Goal: Information Seeking & Learning: Learn about a topic

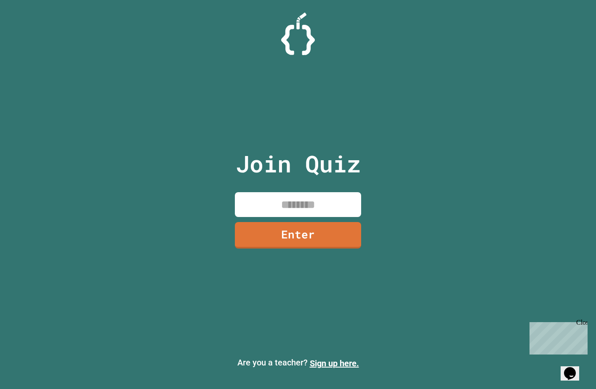
click at [288, 207] on input at bounding box center [298, 204] width 126 height 25
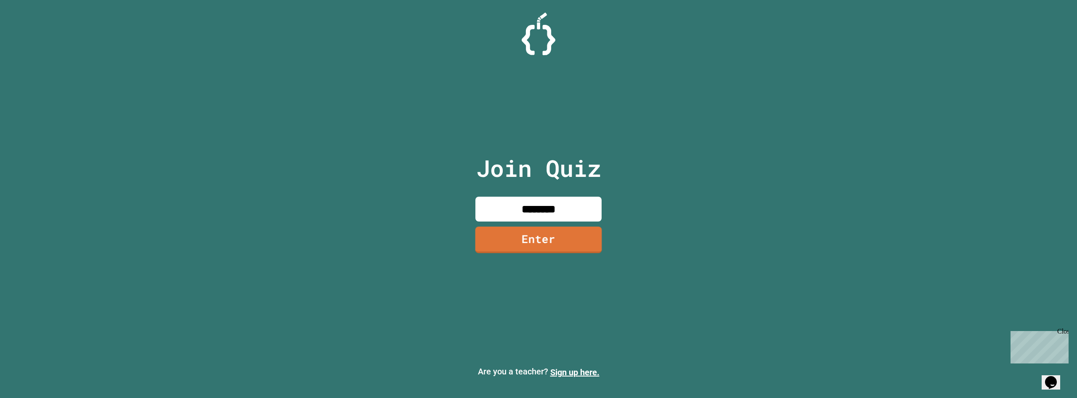
type input "********"
click at [549, 247] on link "Enter" at bounding box center [538, 239] width 127 height 27
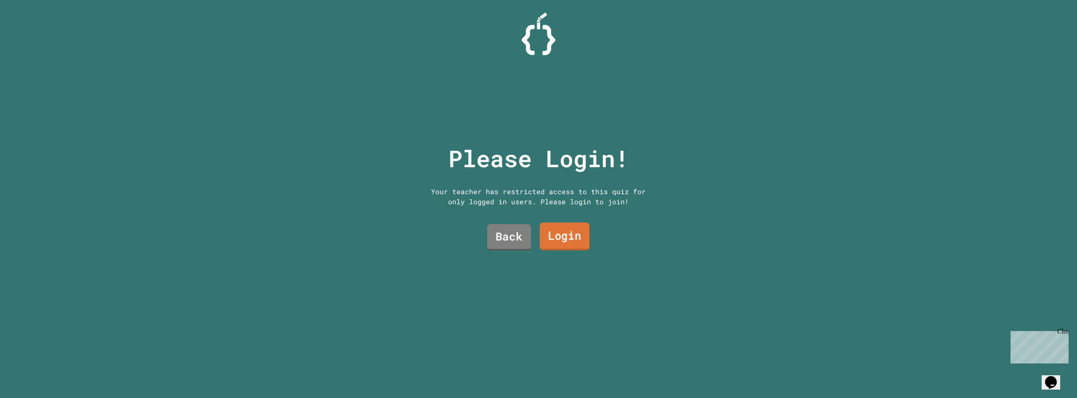
click at [549, 232] on link "Login" at bounding box center [565, 237] width 50 height 28
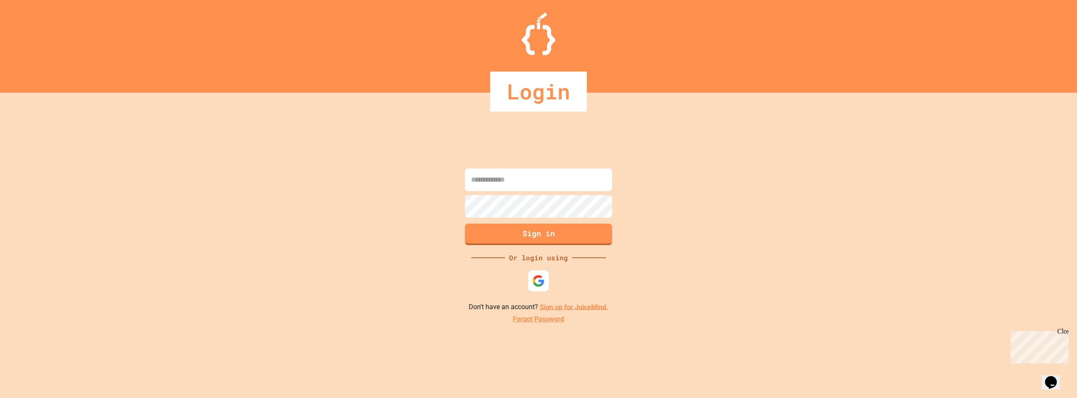
click at [553, 185] on input at bounding box center [538, 179] width 147 height 23
type input "**********"
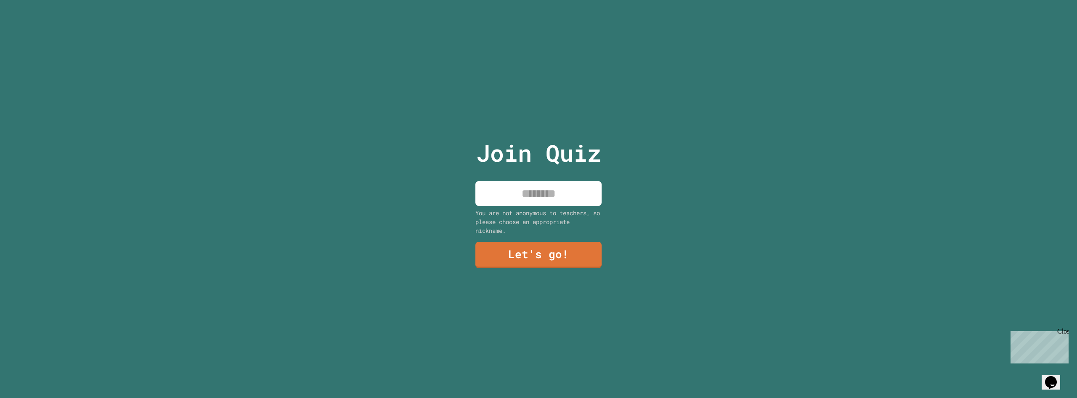
click at [558, 181] on input at bounding box center [538, 193] width 126 height 25
type input "*"
type input "******"
click at [551, 251] on link "Let's go!" at bounding box center [538, 254] width 127 height 27
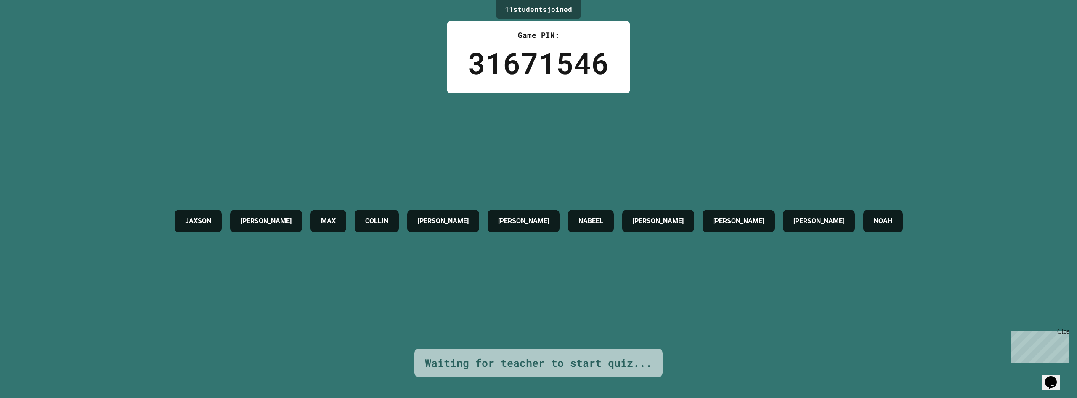
click at [595, 377] on icon "Chat widget" at bounding box center [1051, 382] width 12 height 13
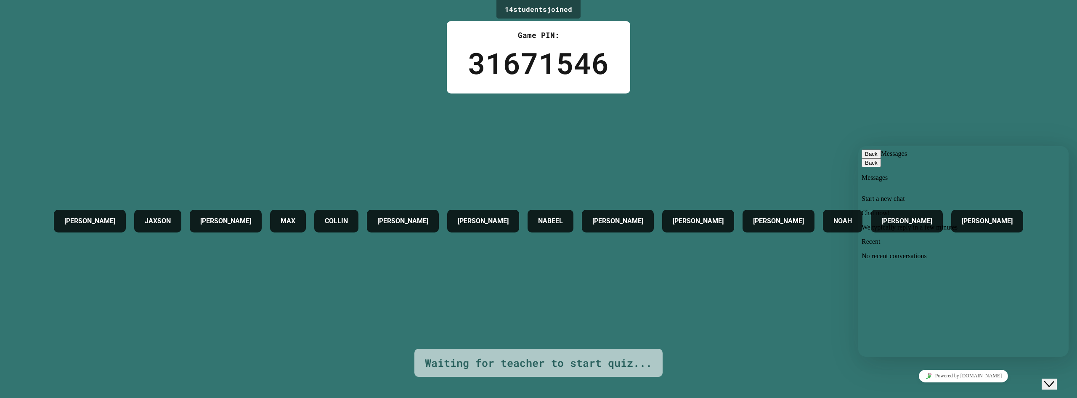
drag, startPoint x: 913, startPoint y: 342, endPoint x: 921, endPoint y: 345, distance: 8.1
click at [595, 379] on div "Close Chat This icon closes the chat window." at bounding box center [1049, 384] width 10 height 10
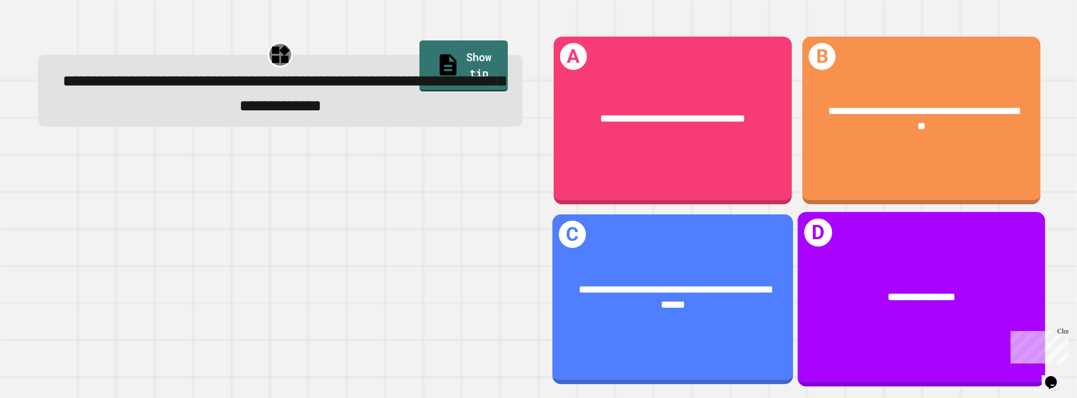
click at [595, 330] on div "**********" at bounding box center [672, 299] width 241 height 170
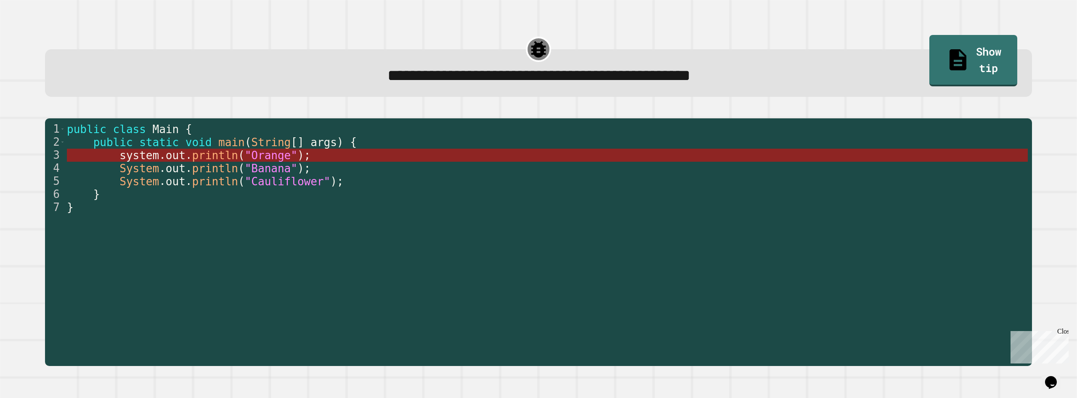
click at [139, 154] on span "system" at bounding box center [139, 155] width 40 height 13
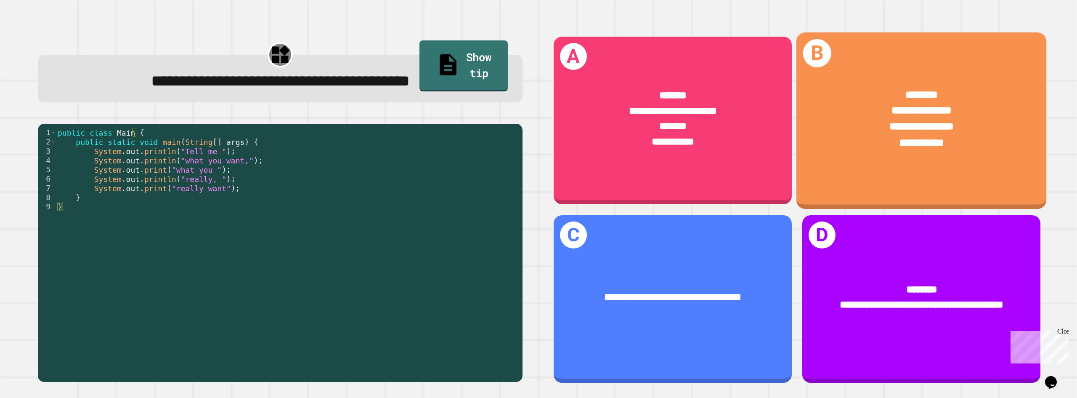
click at [595, 159] on div "**********" at bounding box center [921, 118] width 250 height 107
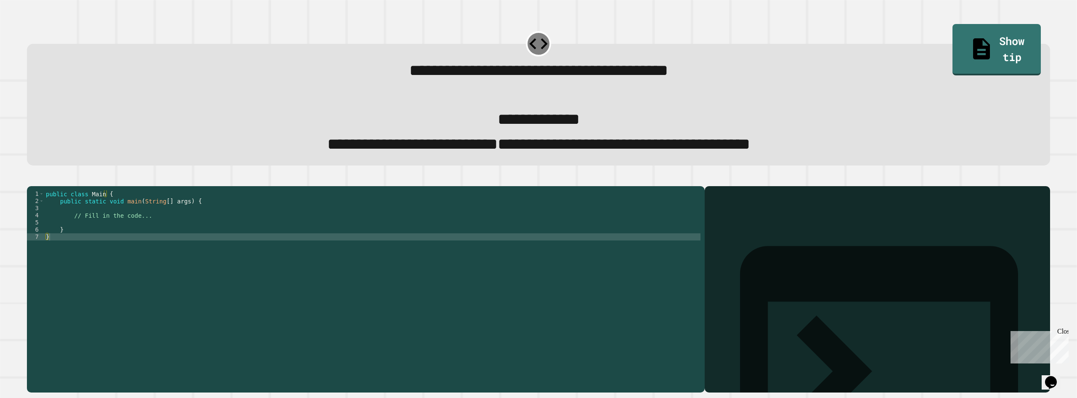
click at [114, 243] on div "public class Main { public static void main ( String [ ] args ) { // Fill in th…" at bounding box center [372, 276] width 656 height 172
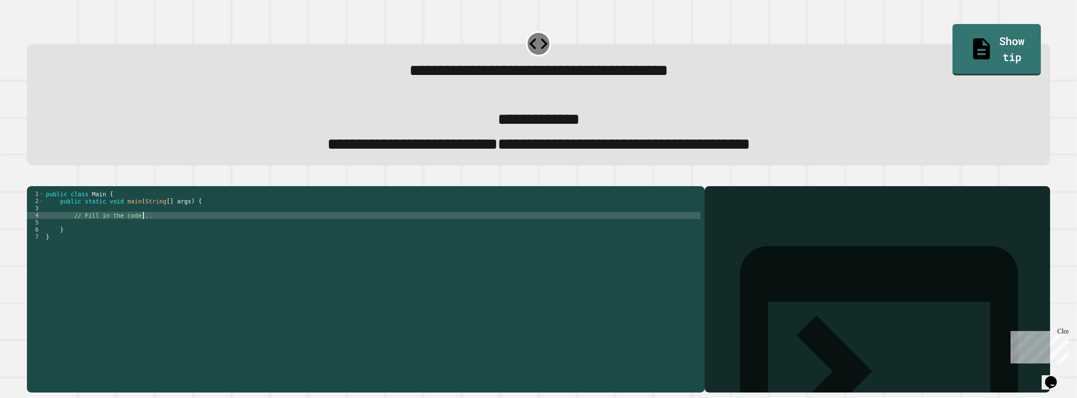
click at [146, 238] on div "public class Main { public static void main ( String [ ] args ) { // Fill in th…" at bounding box center [372, 276] width 656 height 172
click at [141, 242] on div "public class Main { public static void main ( String [ ] args ) { // Fill in th…" at bounding box center [372, 276] width 656 height 172
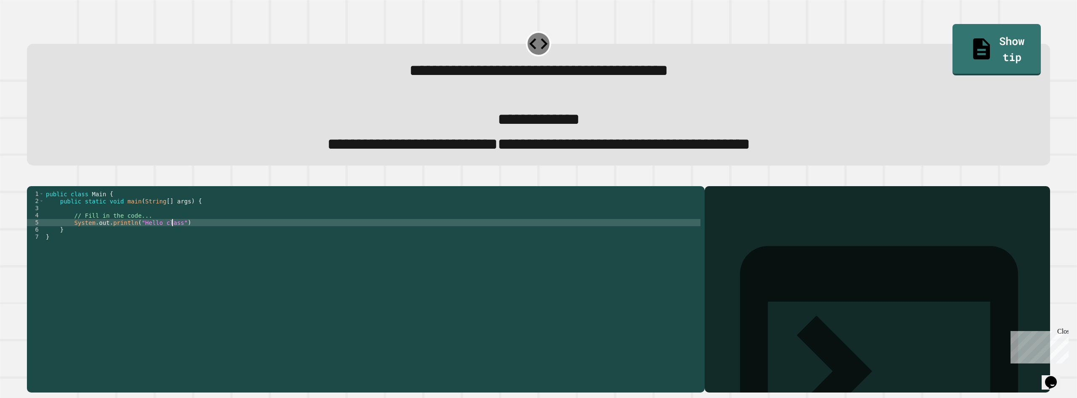
scroll to position [0, 9]
type textarea "**********"
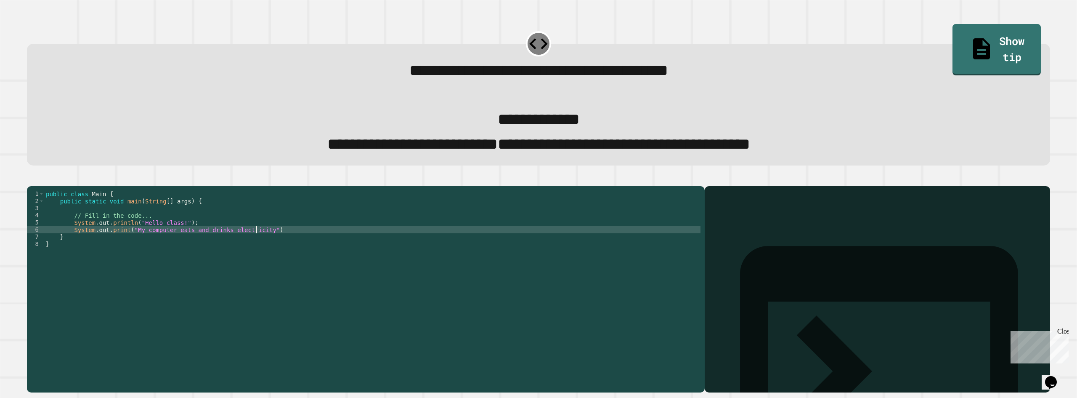
scroll to position [0, 15]
click at [291, 249] on div "public class Main { public static void main ( String [ ] args ) { // Fill in th…" at bounding box center [372, 276] width 656 height 172
type textarea "**********"
click at [595, 186] on div at bounding box center [538, 181] width 1023 height 10
click at [287, 249] on div "public class Main { public static void main ( String [ ] args ) { // Fill in th…" at bounding box center [372, 276] width 656 height 172
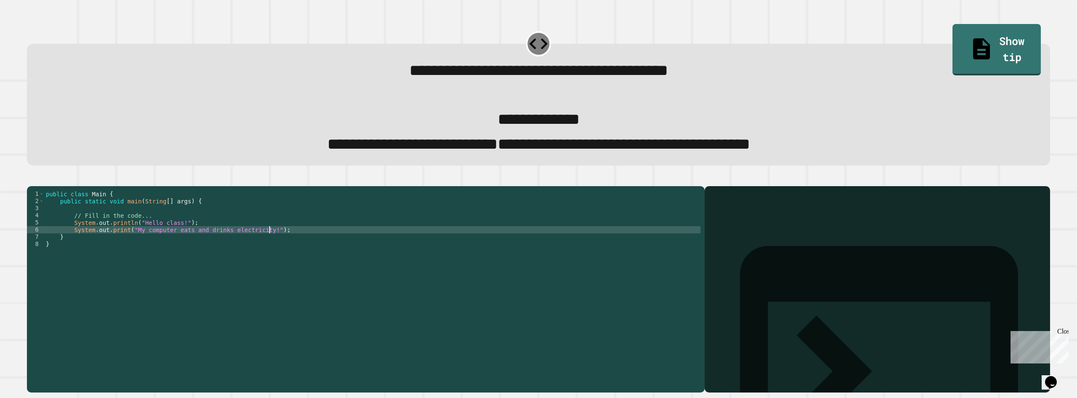
click at [285, 263] on div "public class Main { public static void main ( String [ ] args ) { // Fill in th…" at bounding box center [372, 276] width 656 height 172
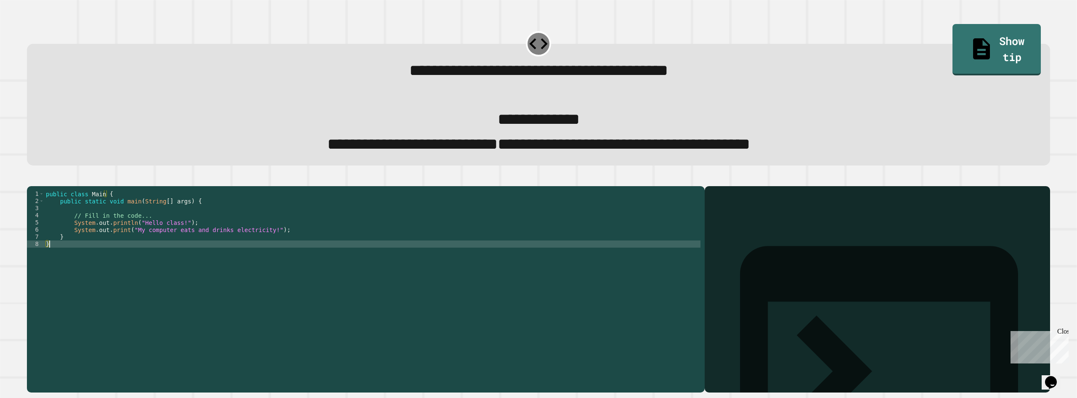
scroll to position [0, 0]
click at [287, 249] on div "public class Main { public static void main ( String [ ] args ) { // Fill in th…" at bounding box center [372, 276] width 656 height 172
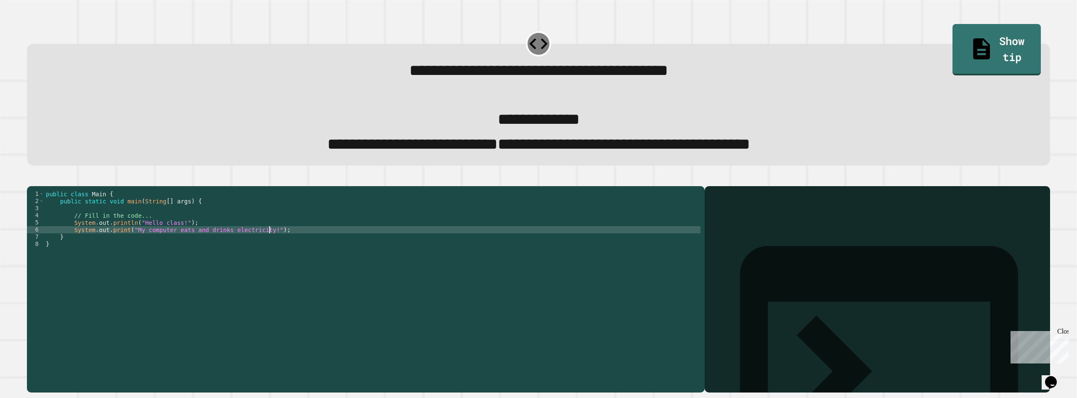
click at [193, 186] on div at bounding box center [538, 181] width 1023 height 10
drag, startPoint x: 41, startPoint y: 189, endPoint x: 56, endPoint y: 196, distance: 16.7
click at [31, 179] on icon "button" at bounding box center [31, 179] width 0 height 0
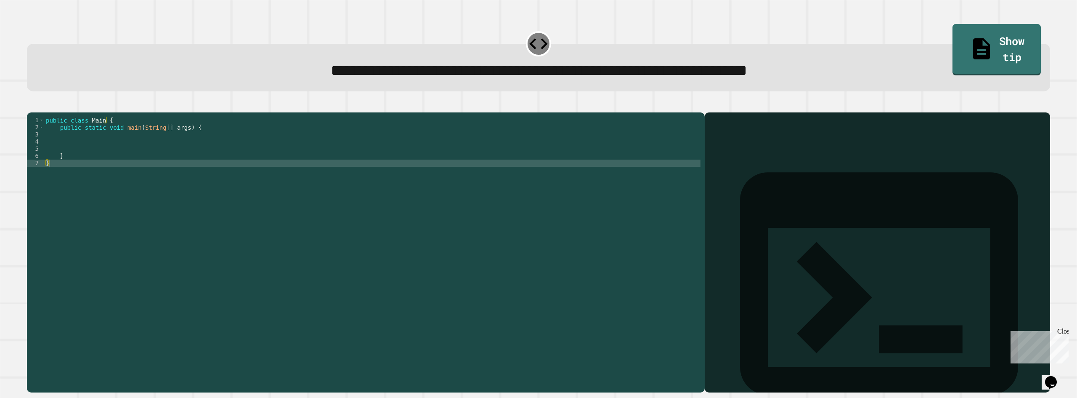
click at [152, 150] on div "public class Main { public static void main ( String [ ] args ) { } }" at bounding box center [372, 242] width 656 height 250
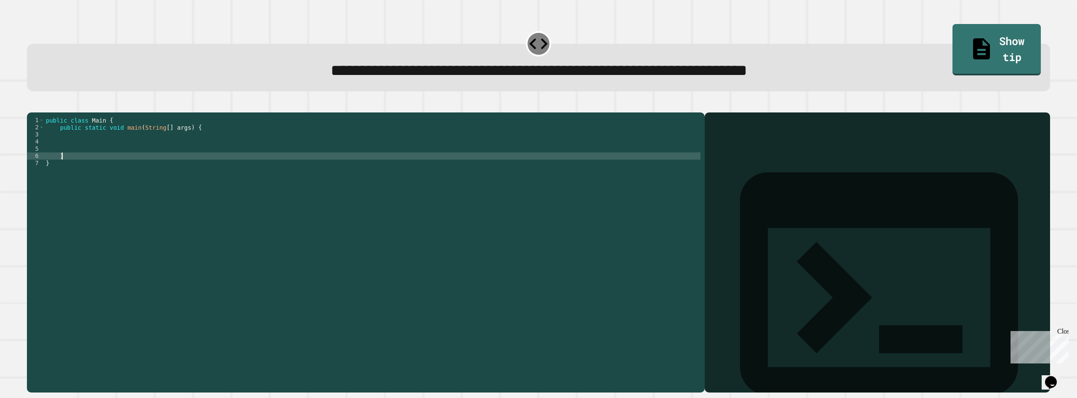
click at [180, 168] on div "public class Main { public static void main ( String [ ] args ) { } }" at bounding box center [372, 242] width 656 height 250
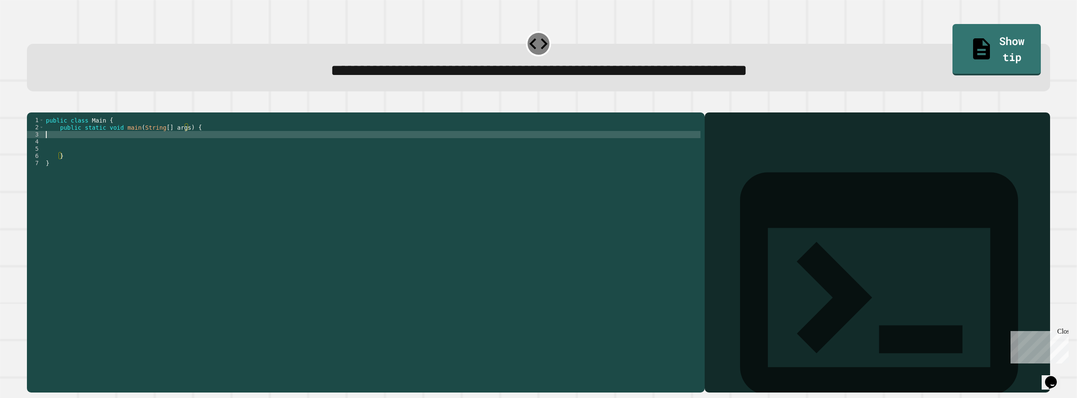
click at [182, 146] on div "public class Main { public static void main ( String [ ] args ) { } }" at bounding box center [372, 242] width 656 height 250
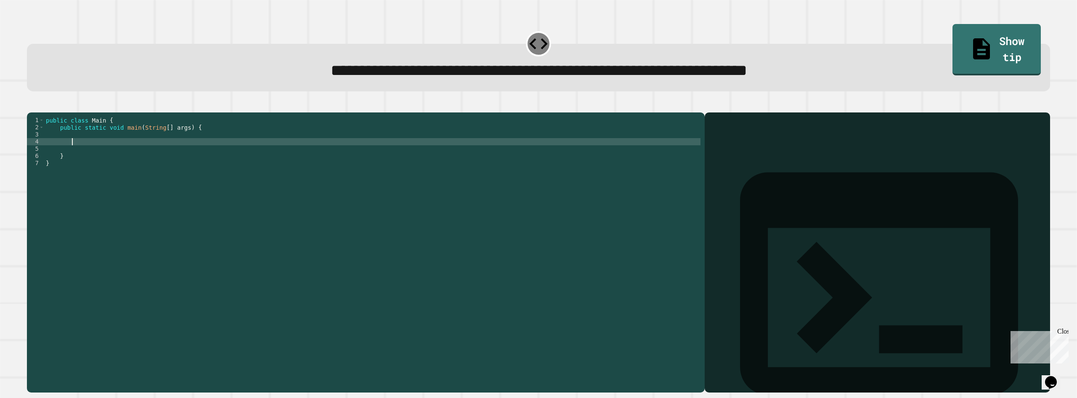
click at [183, 154] on div "public class Main { public static void main ( String [ ] args ) { } }" at bounding box center [372, 242] width 656 height 250
click at [31, 106] on button "button" at bounding box center [31, 106] width 0 height 0
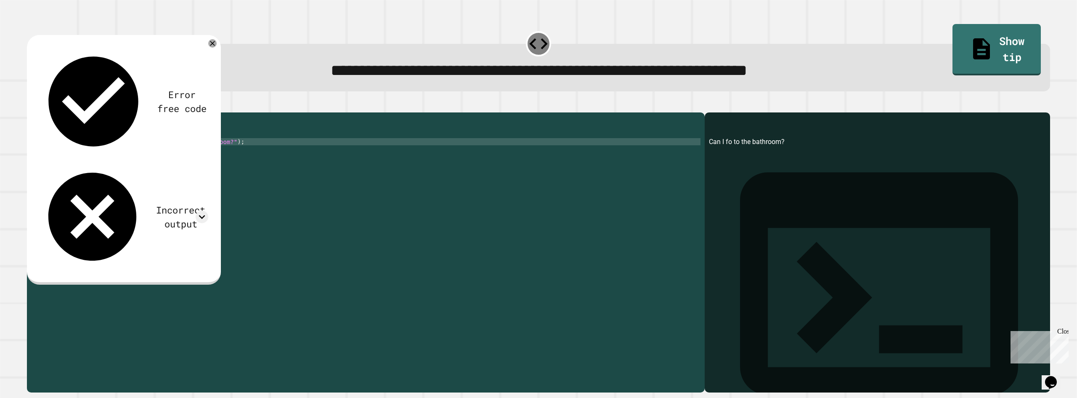
click at [156, 155] on div "public class Main { public static void main ( String [ ] args ) { System . out …" at bounding box center [372, 242] width 656 height 250
click at [158, 156] on div "public class Main { public static void main ( String [ ] args ) { System . out …" at bounding box center [372, 242] width 656 height 250
type textarea "**********"
click at [39, 113] on icon "button" at bounding box center [36, 111] width 5 height 6
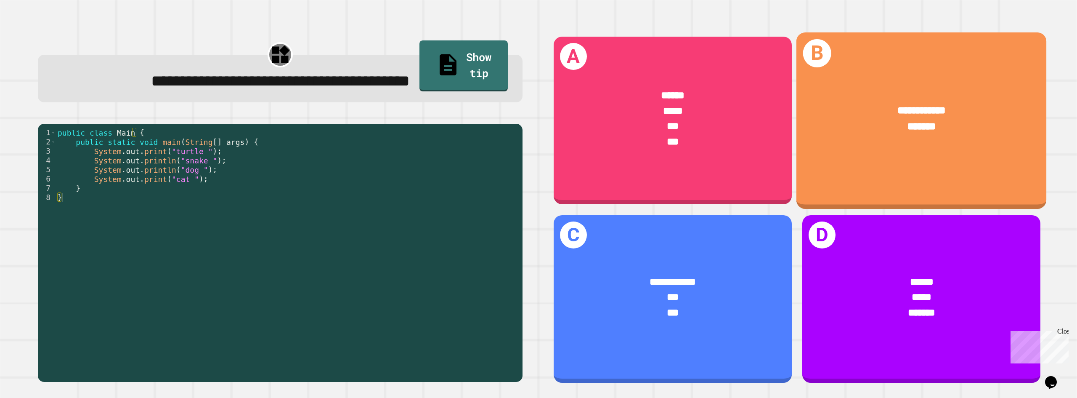
click at [595, 138] on div "**********" at bounding box center [921, 118] width 250 height 74
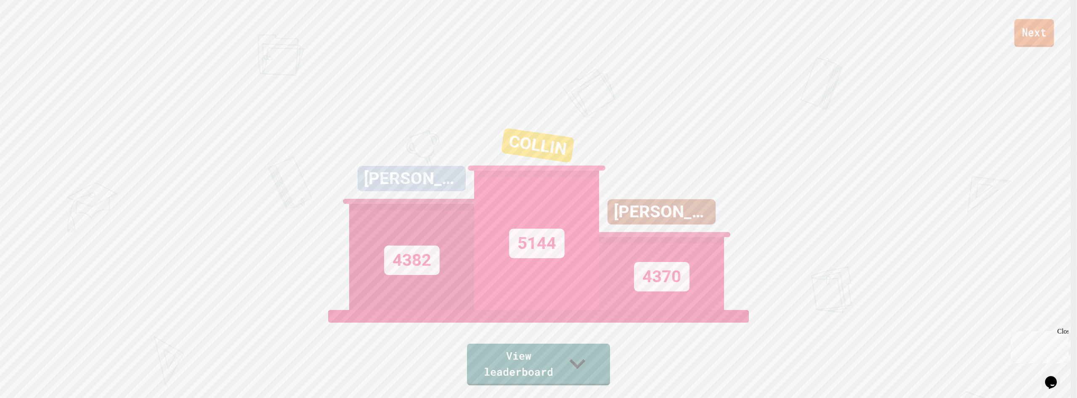
click at [595, 42] on link "Next" at bounding box center [1034, 33] width 40 height 28
click at [574, 341] on div "New" at bounding box center [569, 334] width 25 height 13
click at [25, 383] on div "New View report" at bounding box center [538, 360] width 1077 height 53
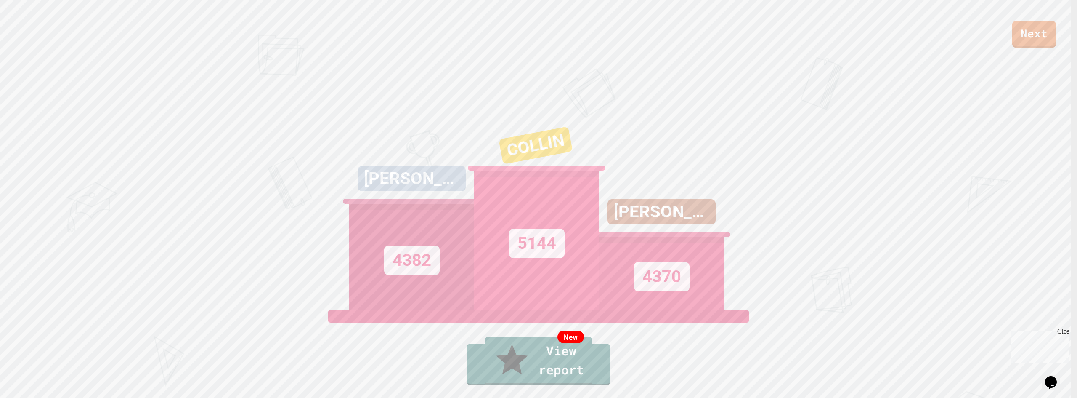
click at [30, 385] on div "New View report" at bounding box center [538, 360] width 1077 height 53
click at [31, 382] on div "New View report" at bounding box center [538, 360] width 1077 height 53
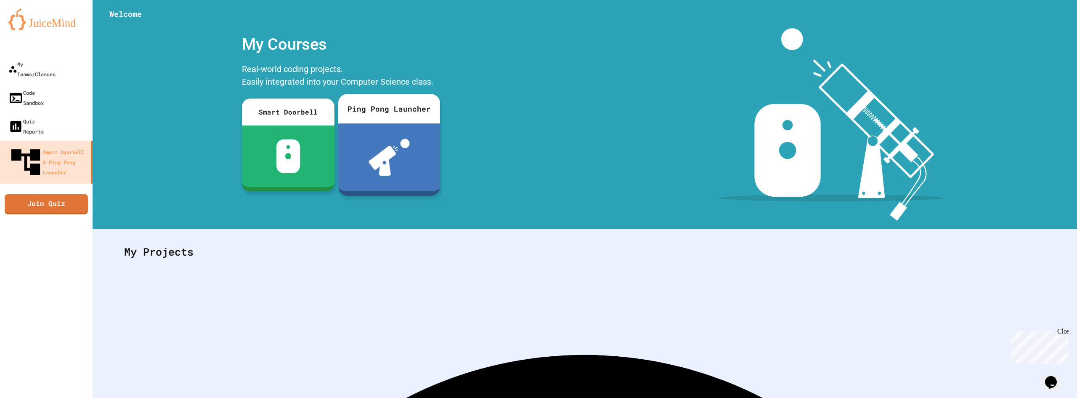
click at [391, 149] on img at bounding box center [389, 157] width 41 height 37
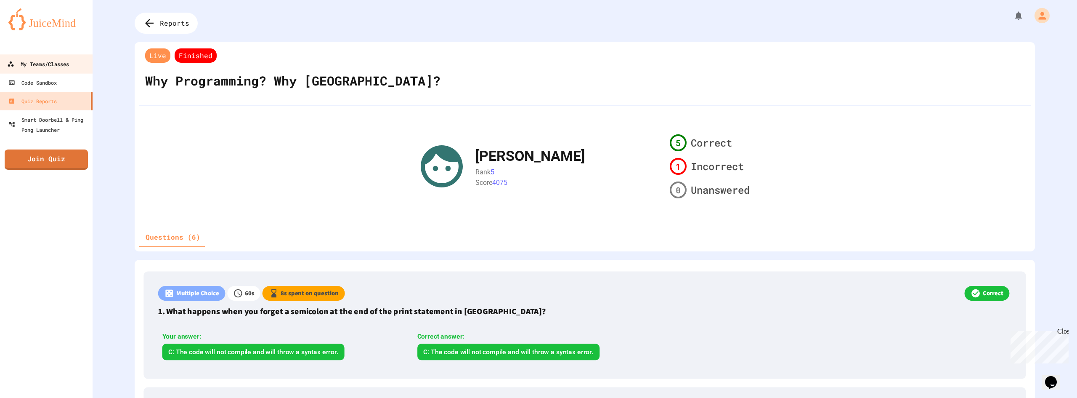
click at [72, 66] on link "My Teams/Classes" at bounding box center [46, 63] width 95 height 19
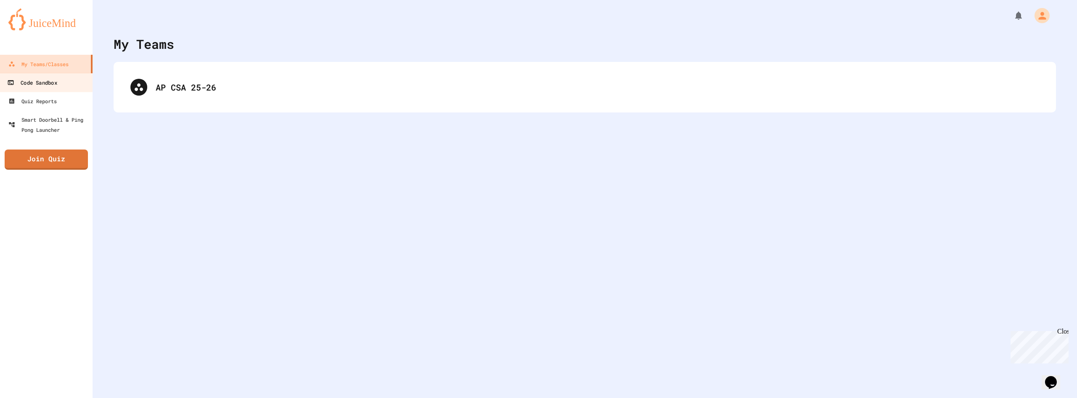
click at [72, 89] on link "Code Sandbox" at bounding box center [46, 82] width 95 height 19
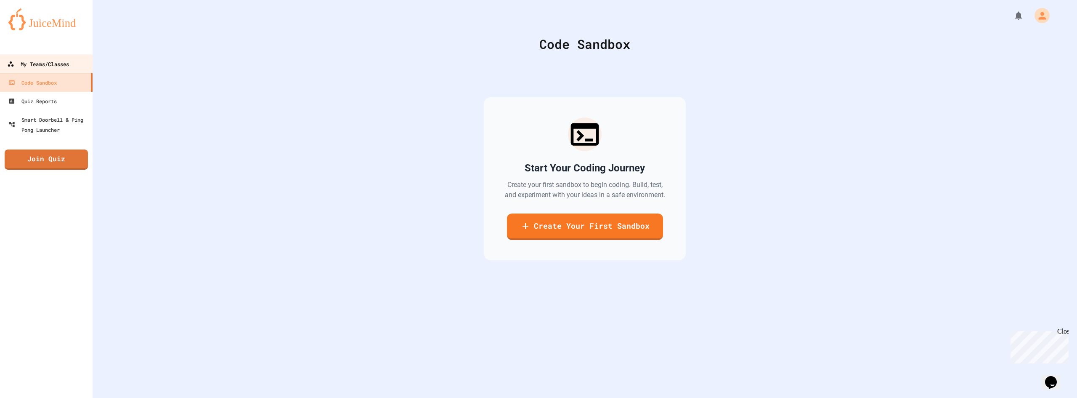
click at [71, 69] on link "My Teams/Classes" at bounding box center [46, 63] width 95 height 19
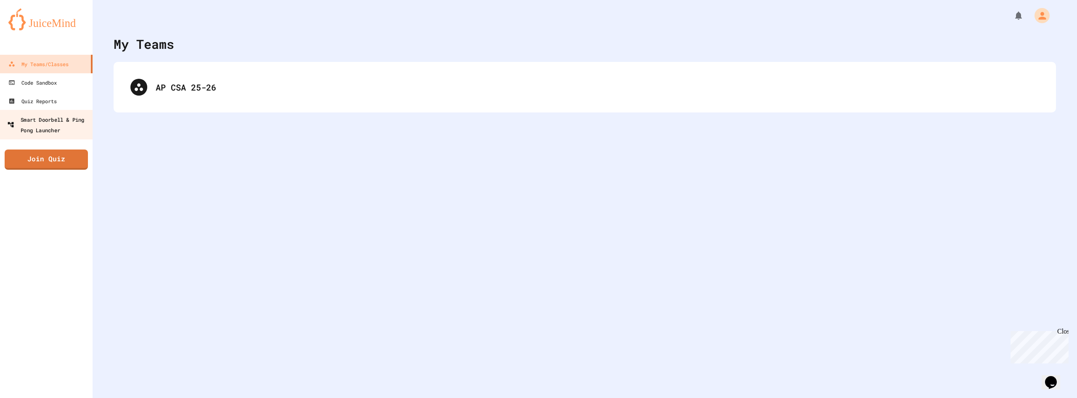
click at [70, 113] on link "Smart Doorbell & Ping Pong Launcher" at bounding box center [46, 124] width 95 height 29
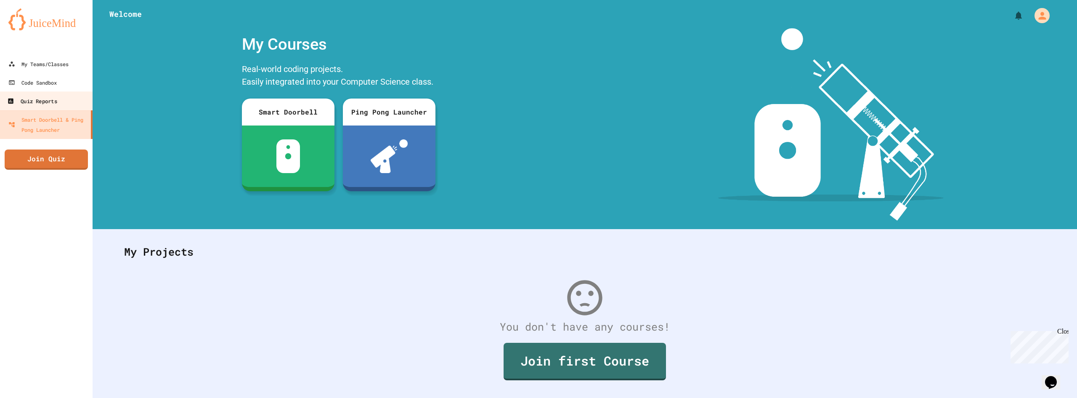
click at [72, 107] on link "Quiz Reports" at bounding box center [46, 100] width 95 height 19
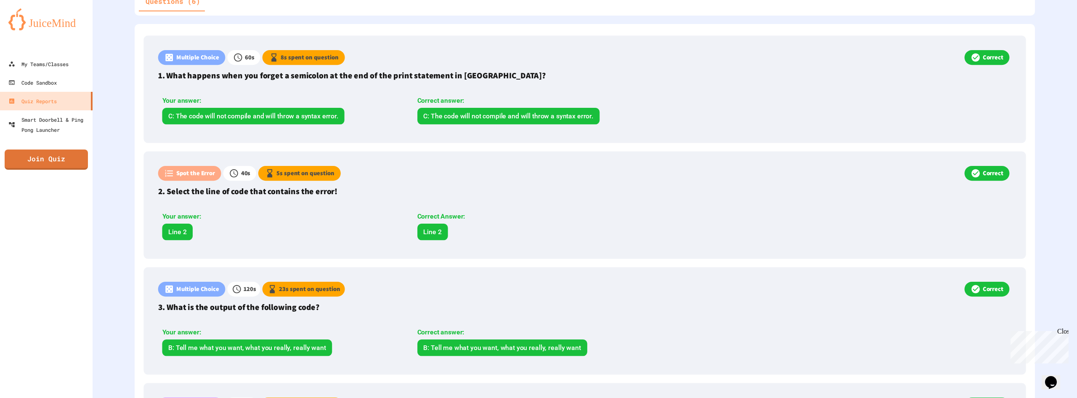
scroll to position [127, 0]
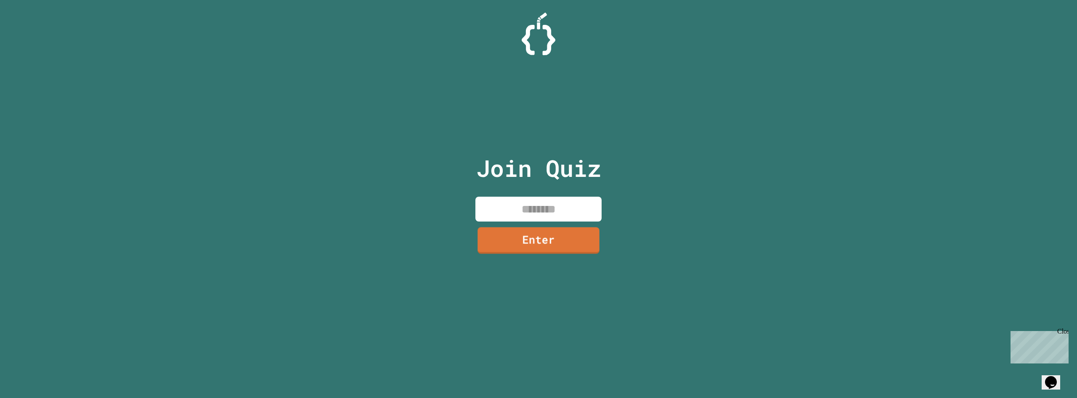
click at [525, 210] on input at bounding box center [538, 208] width 126 height 25
type input "********"
click at [546, 247] on link "Enter" at bounding box center [538, 239] width 126 height 28
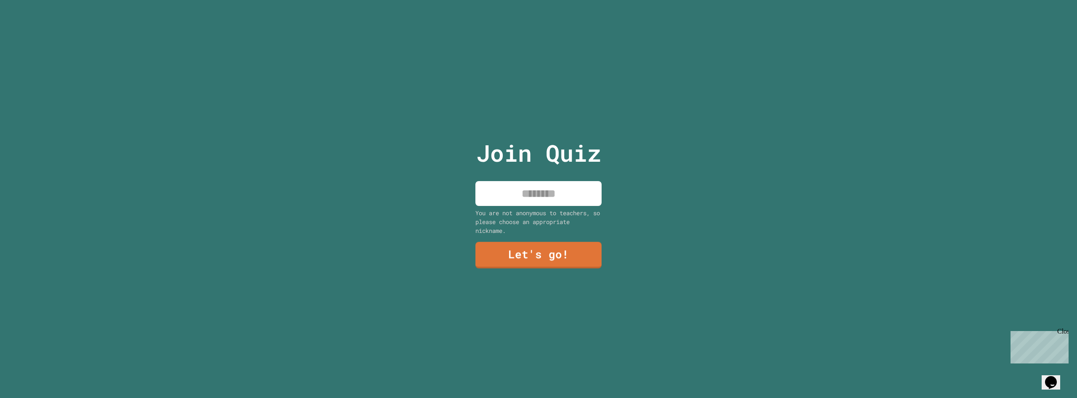
click at [557, 193] on input at bounding box center [538, 193] width 126 height 25
type input "******"
click at [547, 255] on link "Let's go!" at bounding box center [538, 254] width 119 height 28
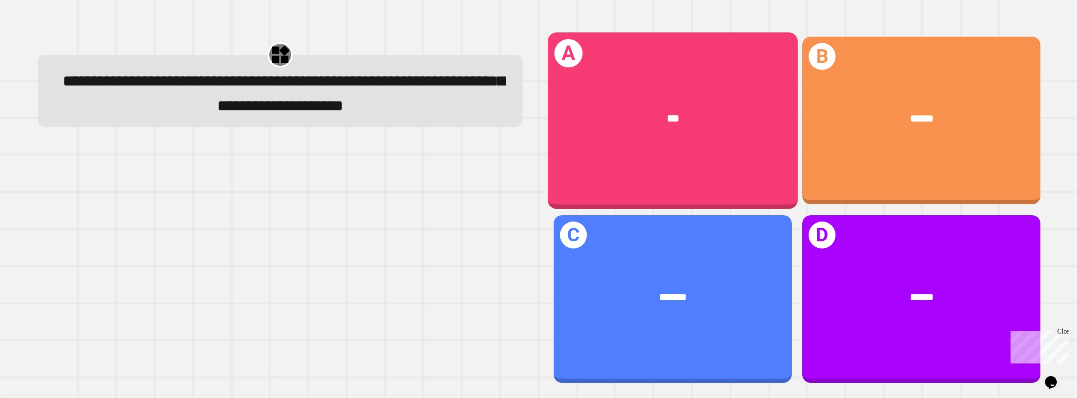
click at [719, 140] on div "***" at bounding box center [672, 118] width 250 height 58
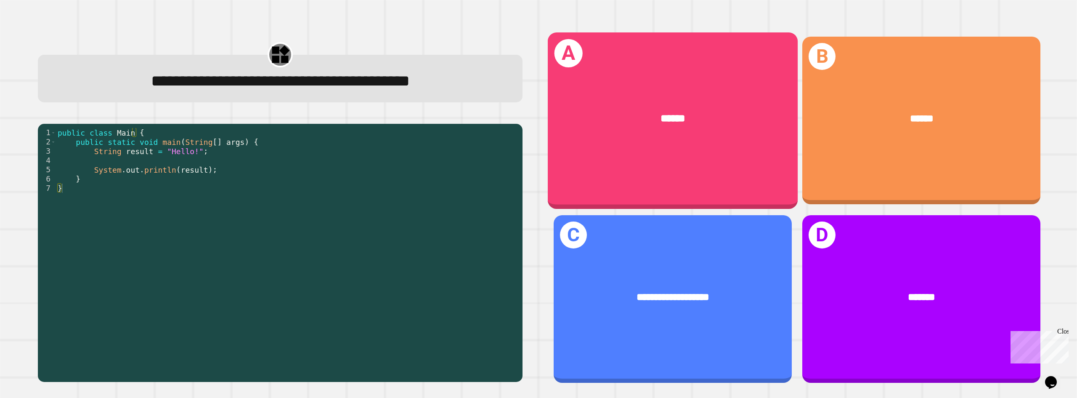
click at [696, 75] on div "A ******" at bounding box center [672, 120] width 250 height 176
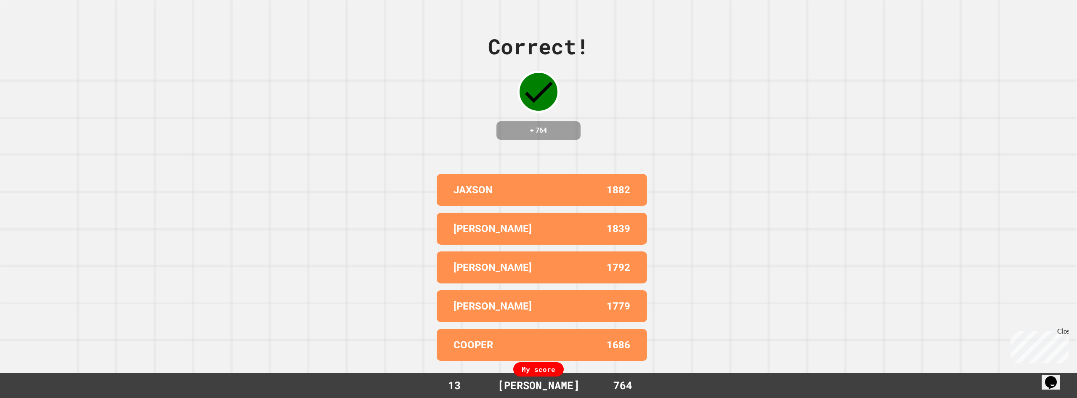
click at [1065, 332] on div "Close" at bounding box center [1062, 332] width 11 height 11
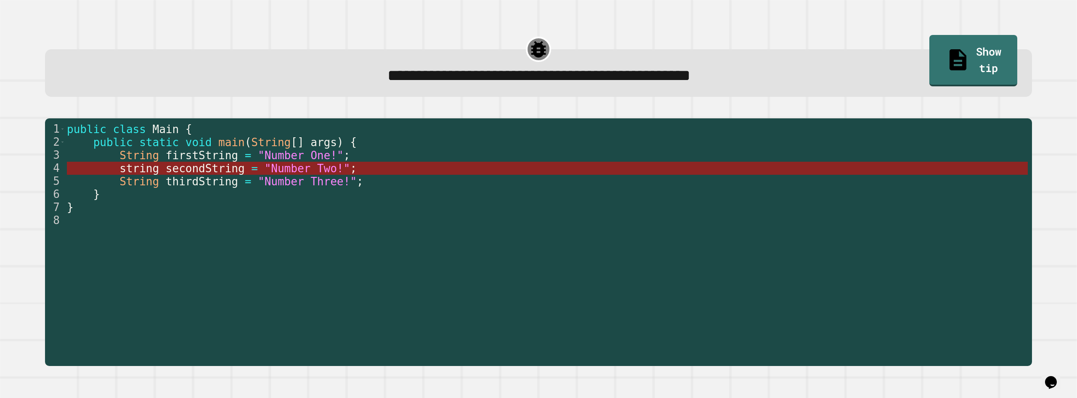
click at [166, 172] on span "secondString" at bounding box center [205, 168] width 79 height 13
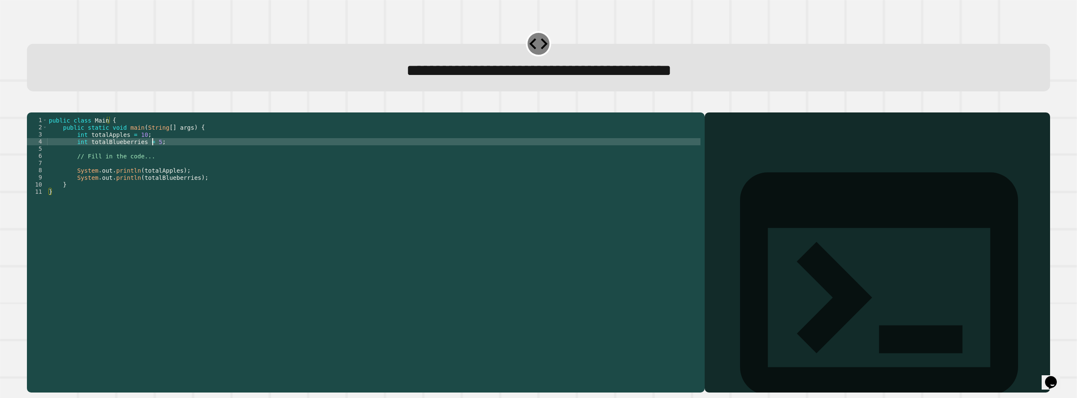
click at [153, 154] on div "public class Main { public static void main ( String [ ] args ) { int totalAppl…" at bounding box center [373, 242] width 653 height 250
type textarea "**********"
click at [31, 106] on icon "button" at bounding box center [31, 106] width 0 height 0
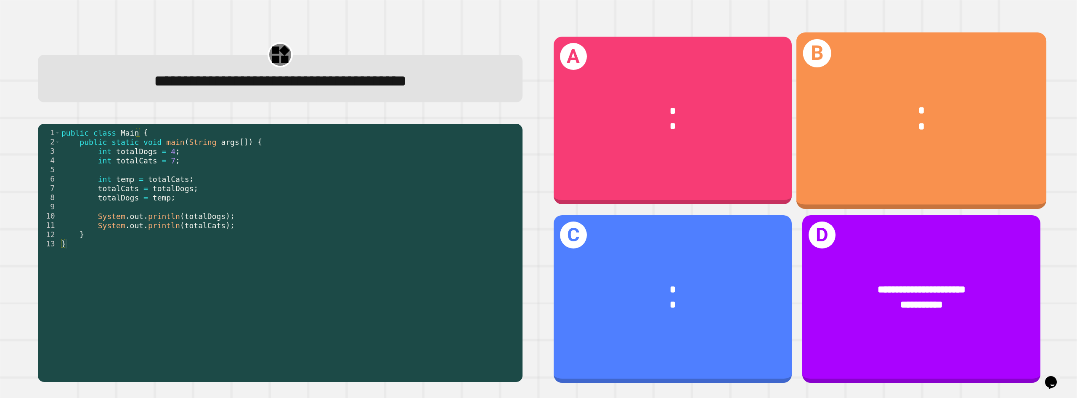
click at [911, 146] on div "* *" at bounding box center [921, 118] width 250 height 74
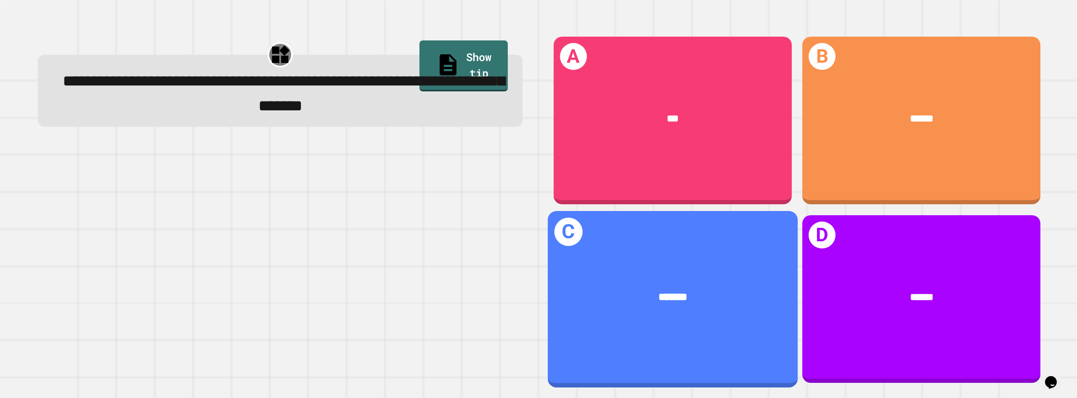
click at [613, 289] on div "*******" at bounding box center [672, 297] width 207 height 16
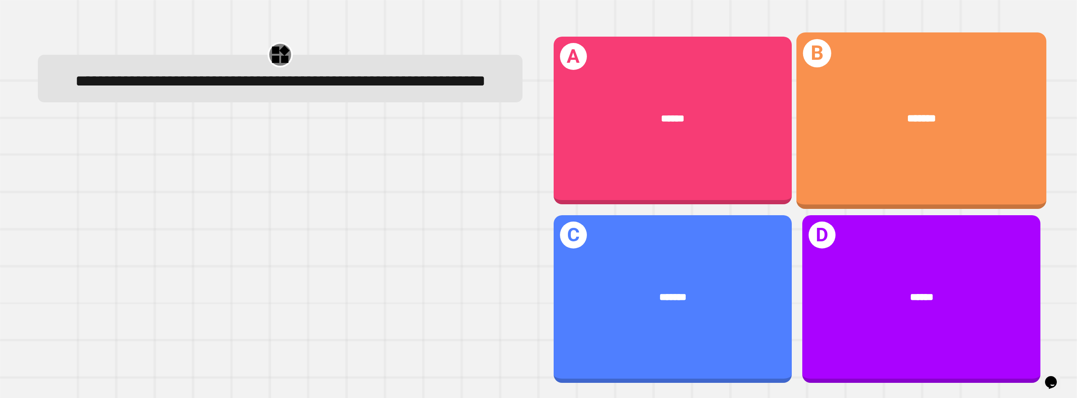
drag, startPoint x: 805, startPoint y: 141, endPoint x: 793, endPoint y: 143, distance: 12.7
click at [796, 143] on div "*******" at bounding box center [921, 118] width 250 height 58
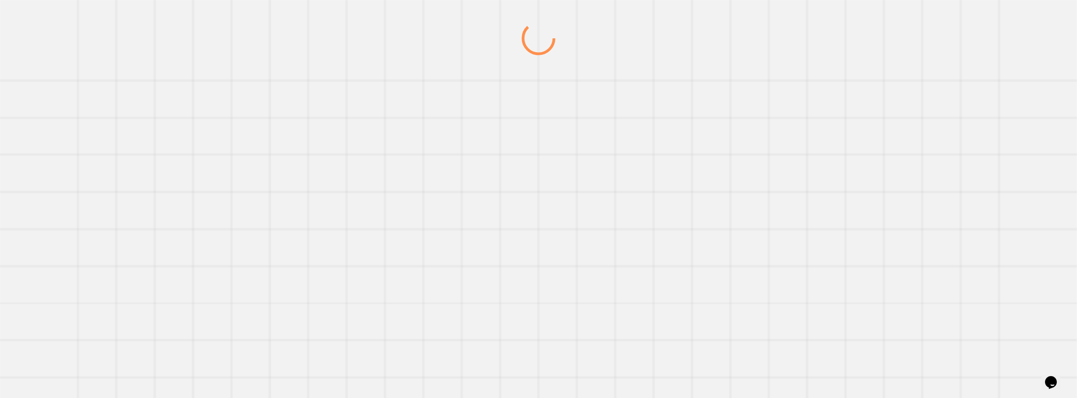
drag, startPoint x: 432, startPoint y: 149, endPoint x: 441, endPoint y: 147, distance: 9.0
click at [434, 149] on div at bounding box center [538, 209] width 1034 height 376
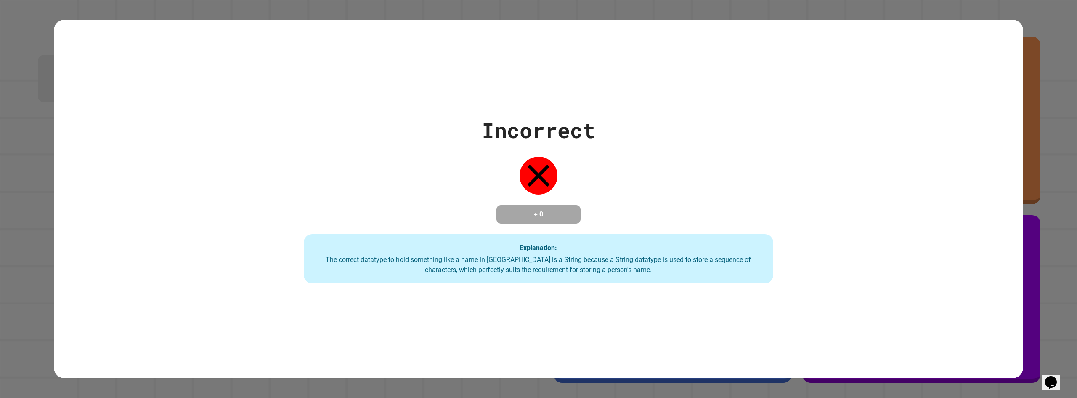
click at [742, 179] on div "Incorrect + 0 Explanation: The correct datatype to hold something like a name i…" at bounding box center [538, 198] width 671 height 169
click at [721, 164] on div "Incorrect + 0 Explanation: The correct datatype to hold something like a name i…" at bounding box center [538, 198] width 671 height 169
click at [719, 163] on div "Incorrect + 0 Explanation: The correct datatype to hold something like a name i…" at bounding box center [538, 198] width 671 height 169
click at [715, 122] on div "Incorrect + 0 Explanation: The correct datatype to hold something like a name i…" at bounding box center [538, 198] width 671 height 169
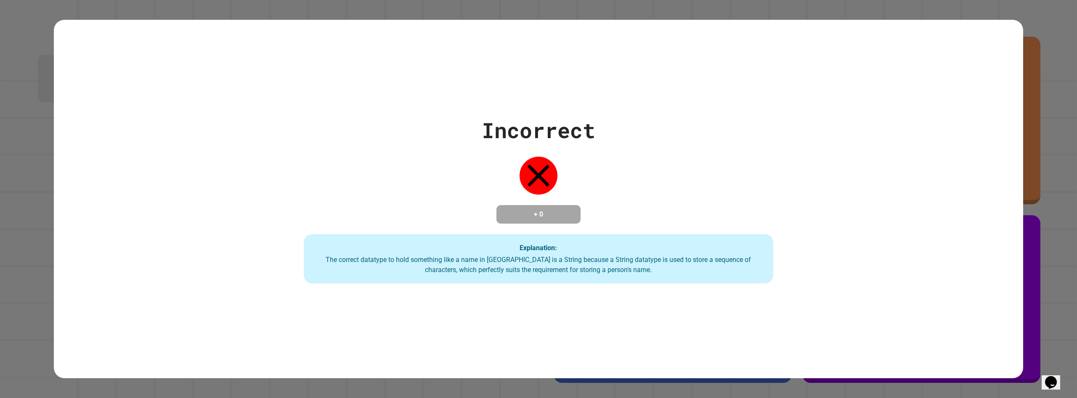
click at [714, 120] on div "Incorrect + 0 Explanation: The correct datatype to hold something like a name i…" at bounding box center [538, 198] width 671 height 169
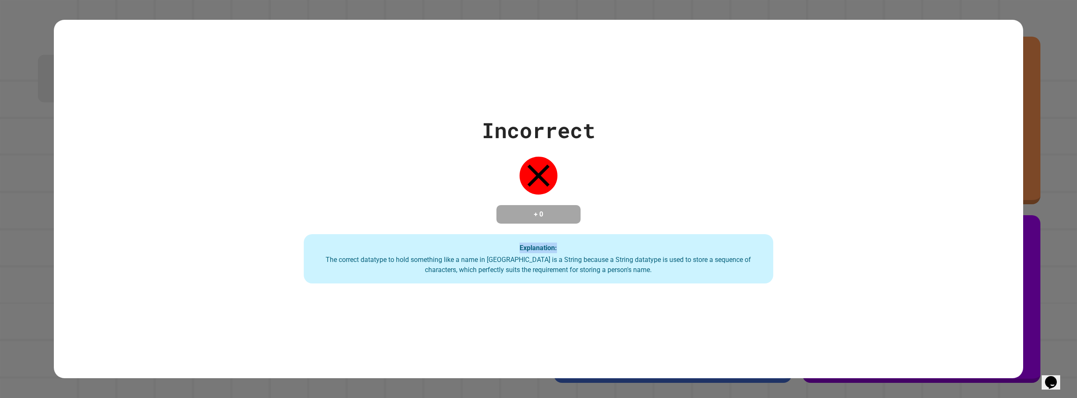
click at [714, 120] on div "Incorrect + 0 Explanation: The correct datatype to hold something like a name i…" at bounding box center [538, 198] width 671 height 169
click at [714, 121] on div "Incorrect + 0 Explanation: The correct datatype to hold something like a name i…" at bounding box center [538, 198] width 671 height 169
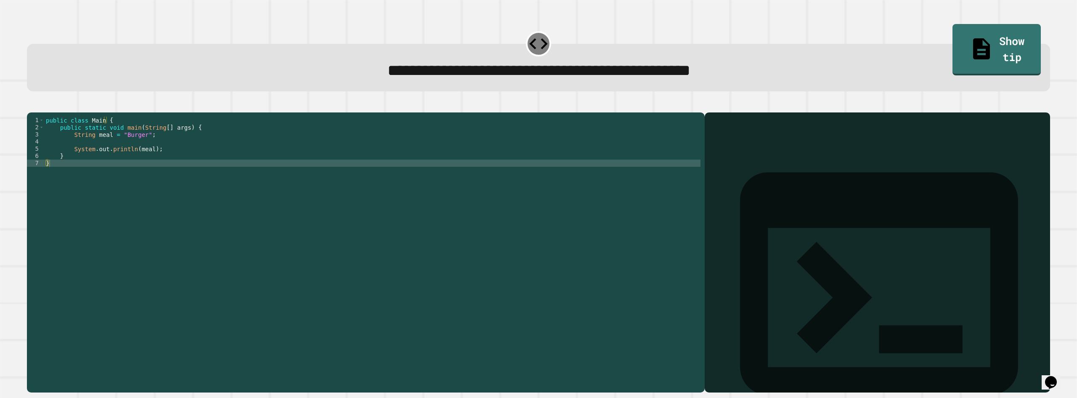
click at [131, 148] on div "public class Main { public static void main ( String [ ] args ) { String meal =…" at bounding box center [372, 242] width 656 height 250
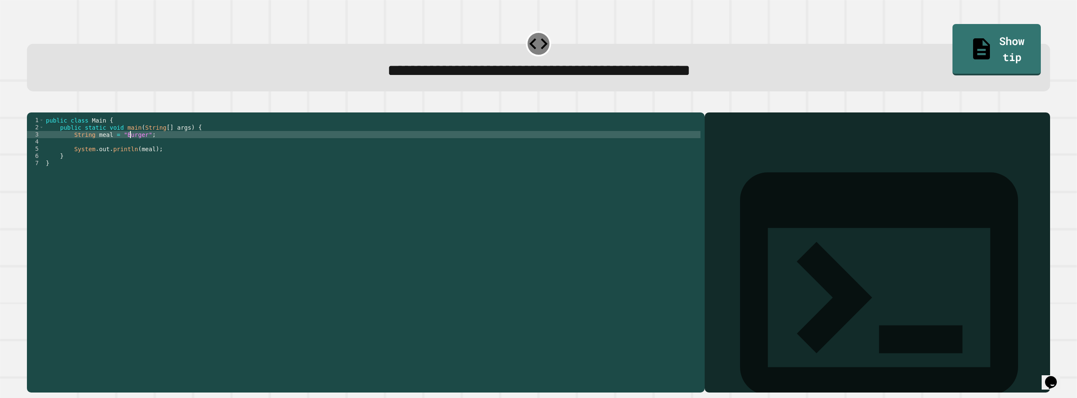
click at [130, 147] on div "public class Main { public static void main ( String [ ] args ) { String meal =…" at bounding box center [372, 242] width 656 height 250
click at [130, 148] on div "public class Main { public static void main ( String [ ] args ) { String meal =…" at bounding box center [372, 242] width 656 height 250
type textarea "**********"
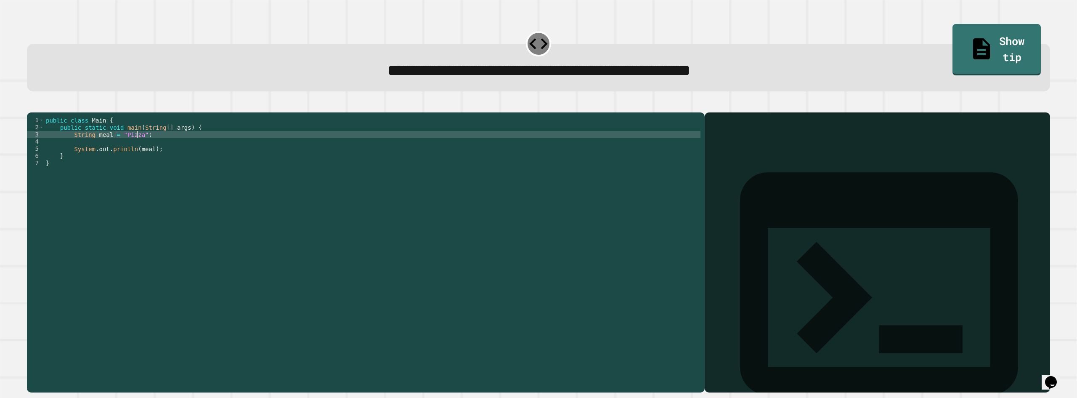
click at [31, 106] on button "button" at bounding box center [31, 106] width 0 height 0
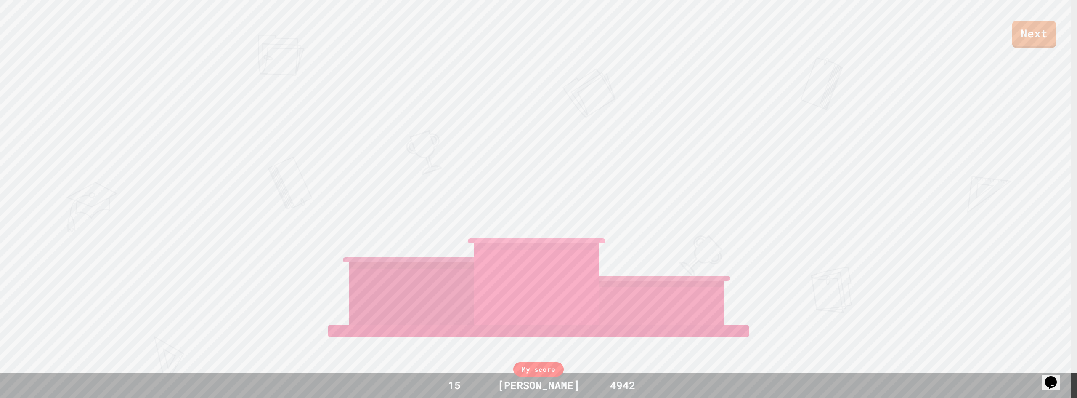
click at [1021, 25] on link "Next" at bounding box center [1034, 34] width 44 height 27
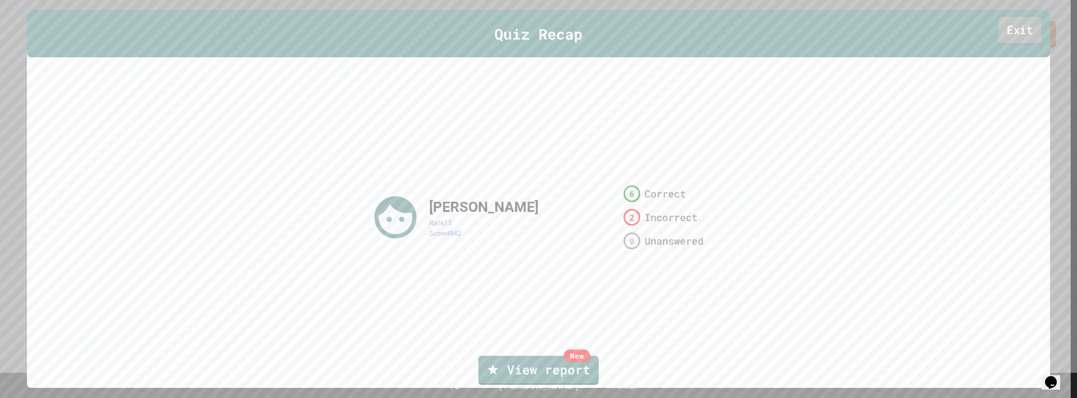
click at [1008, 41] on link "Exit" at bounding box center [1020, 31] width 42 height 28
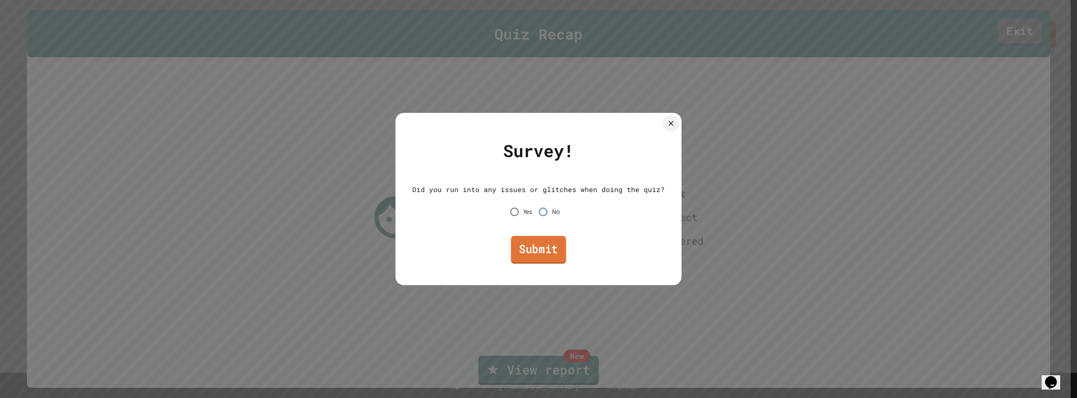
click at [534, 258] on link "Submit" at bounding box center [538, 250] width 55 height 28
